Goal: Navigation & Orientation: Find specific page/section

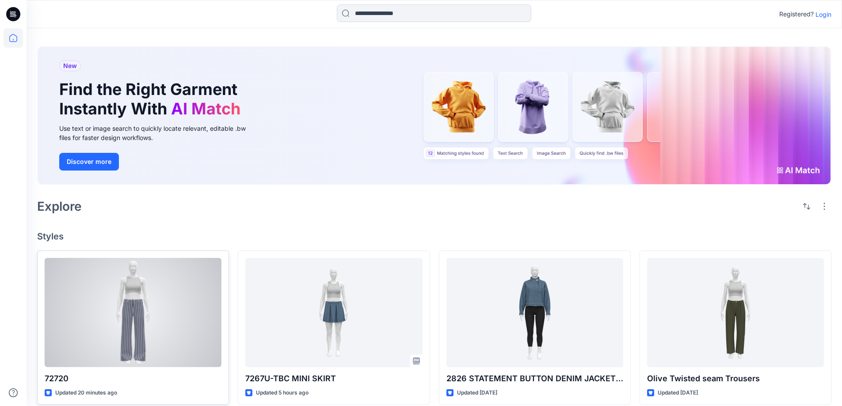
click at [184, 312] on div at bounding box center [133, 312] width 177 height 109
click at [95, 279] on div at bounding box center [133, 312] width 177 height 109
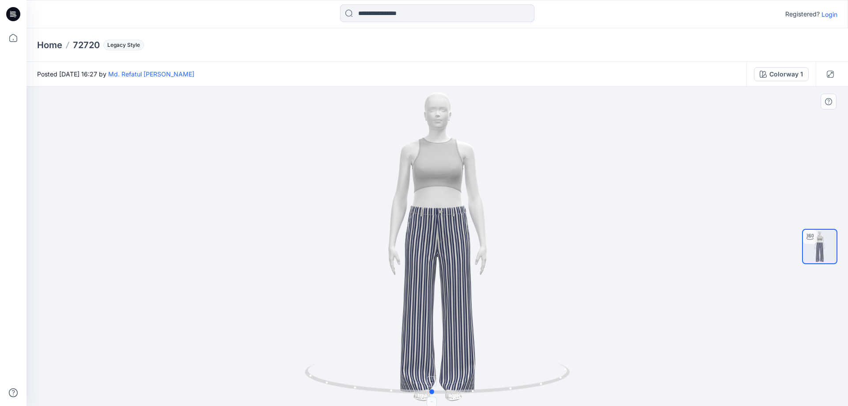
click at [436, 393] on icon at bounding box center [438, 379] width 267 height 33
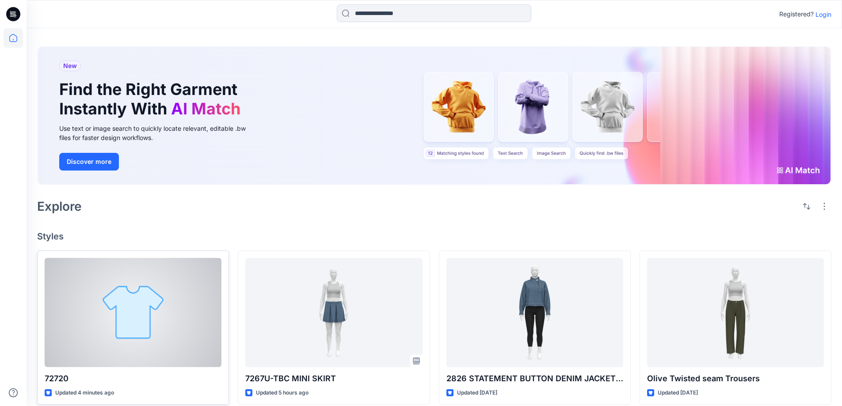
click at [129, 331] on div at bounding box center [133, 312] width 177 height 109
